Goal: Task Accomplishment & Management: Use online tool/utility

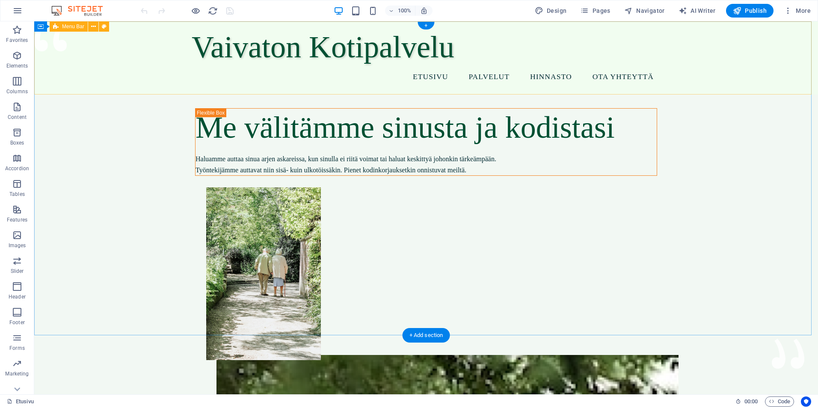
click at [159, 52] on div "Vaivaton Kotipalvelu Etusivu Palvelut Hinnasto Ota yhteyttä" at bounding box center [425, 57] width 783 height 73
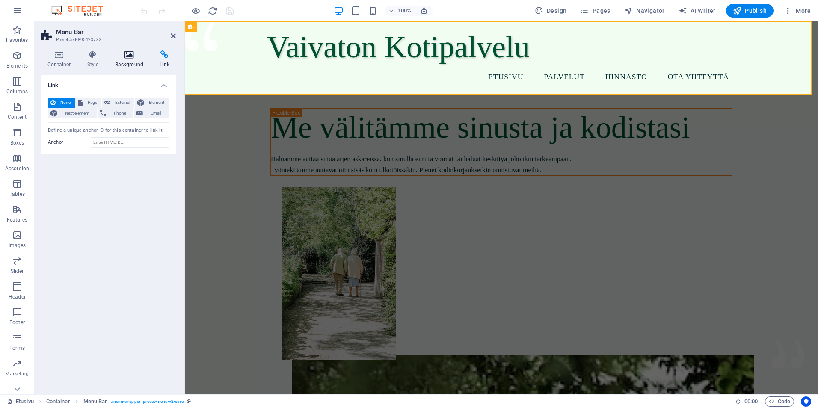
click at [123, 63] on h4 "Background" at bounding box center [131, 59] width 45 height 18
click at [55, 136] on span at bounding box center [53, 136] width 9 height 9
type input "#f1fdf0"
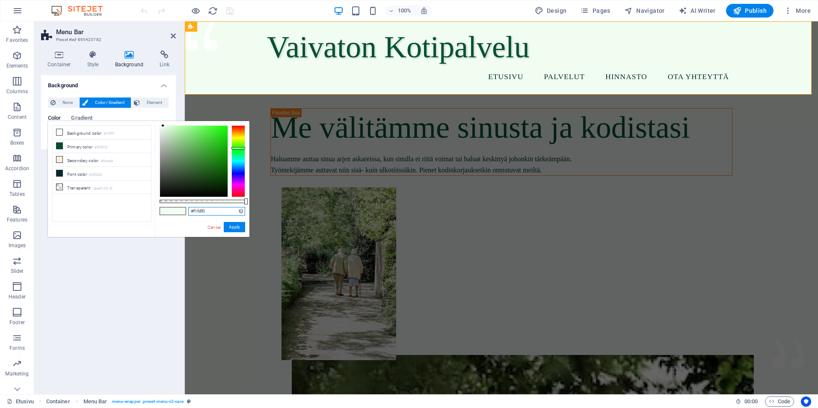
drag, startPoint x: 207, startPoint y: 213, endPoint x: 163, endPoint y: 212, distance: 43.6
click at [163, 212] on div "#f1fdf0 Supported formats #0852ed rgb(8, 82, 237) rgba(8, 82, 237, 90%) hsv(221…" at bounding box center [202, 241] width 95 height 240
click at [220, 225] on link "Cancel" at bounding box center [214, 227] width 15 height 6
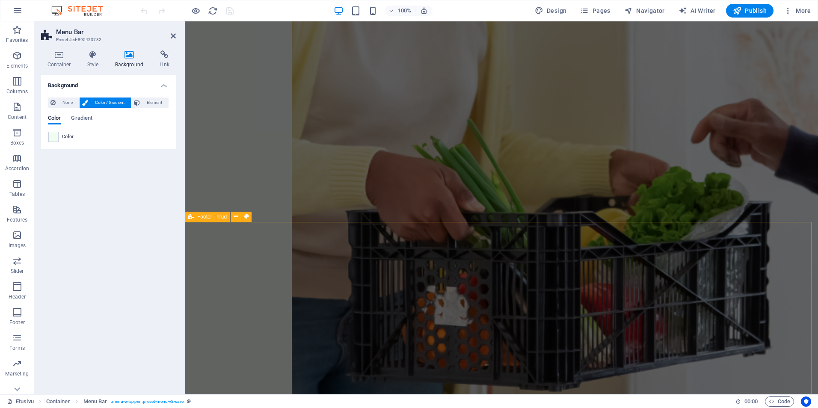
scroll to position [1188, 0]
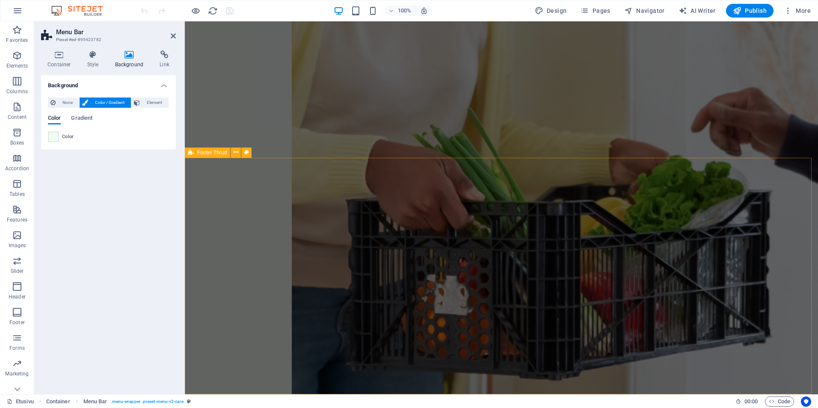
select select "footer"
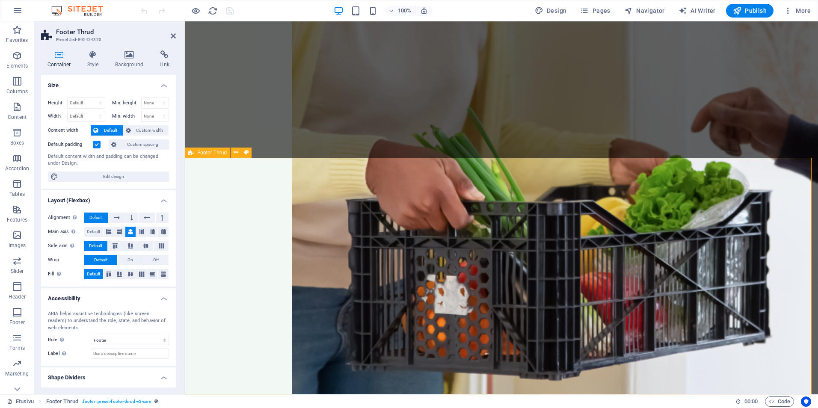
click at [128, 62] on h4 "Background" at bounding box center [131, 59] width 45 height 18
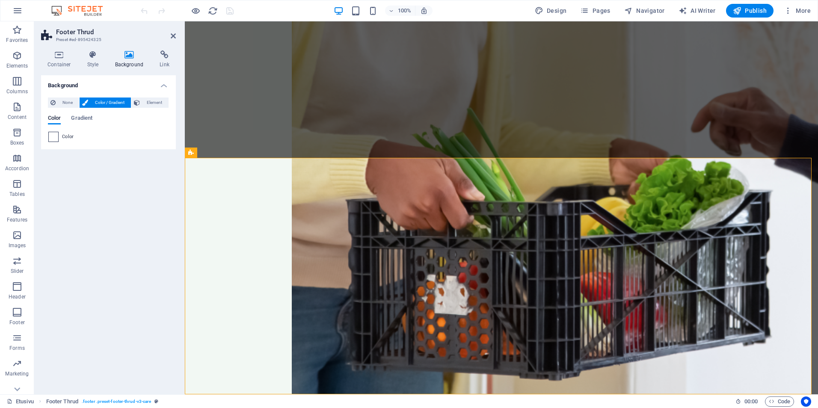
click at [54, 136] on span at bounding box center [53, 136] width 9 height 9
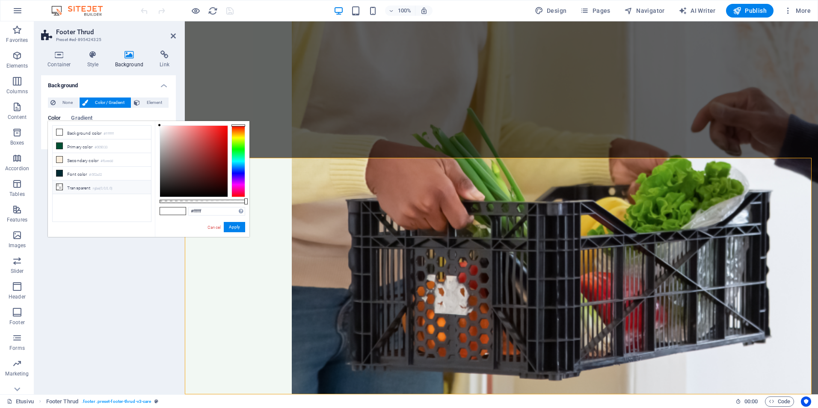
drag, startPoint x: 211, startPoint y: 216, endPoint x: 107, endPoint y: 191, distance: 106.7
click at [107, 191] on div "less Background color #ffffff Primary color #005033 Secondary color #fbeedd Fon…" at bounding box center [148, 179] width 201 height 116
drag, startPoint x: 182, startPoint y: 210, endPoint x: 166, endPoint y: 208, distance: 16.3
click at [166, 208] on div "#ffffff Supported formats #0852ed rgb(8, 82, 237) rgba(8, 82, 237, 90%) hsv(221…" at bounding box center [202, 241] width 95 height 240
paste input "1fdf0"
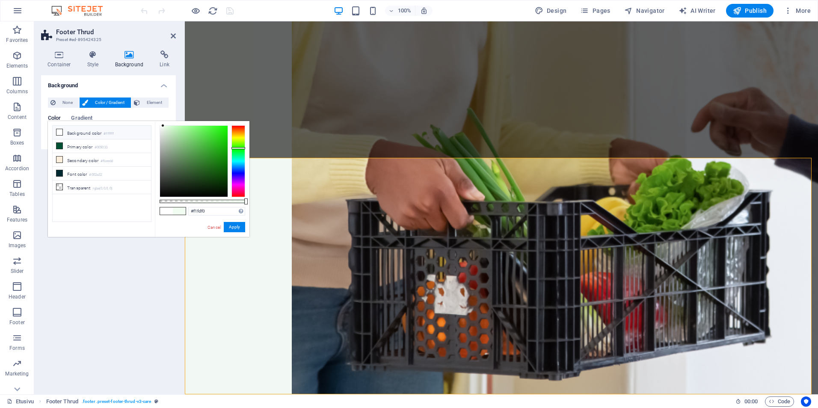
click at [105, 134] on li "Background color #ffffff" at bounding box center [102, 133] width 98 height 14
type input "#ffffff"
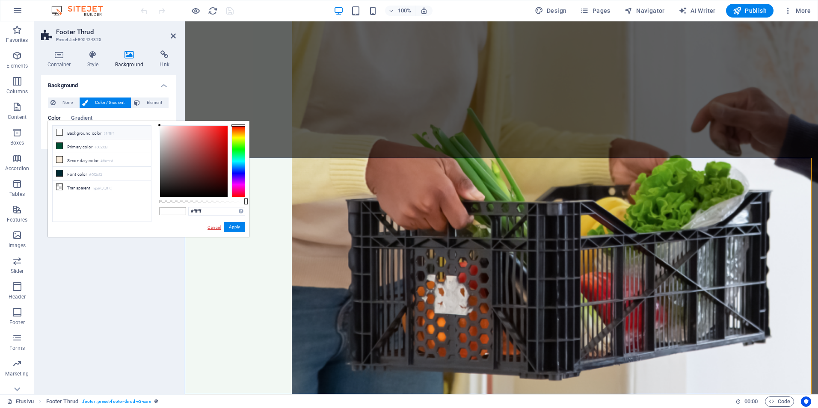
drag, startPoint x: 217, startPoint y: 225, endPoint x: 142, endPoint y: 191, distance: 82.7
click at [217, 225] on link "Cancel" at bounding box center [214, 227] width 15 height 6
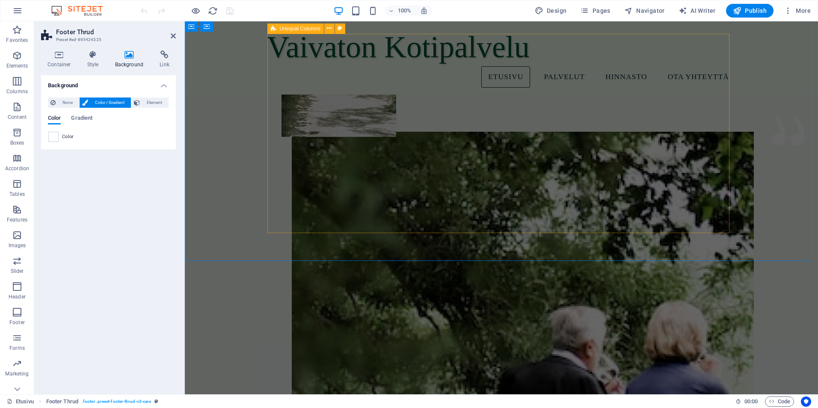
scroll to position [0, 0]
